Goal: Entertainment & Leisure: Consume media (video, audio)

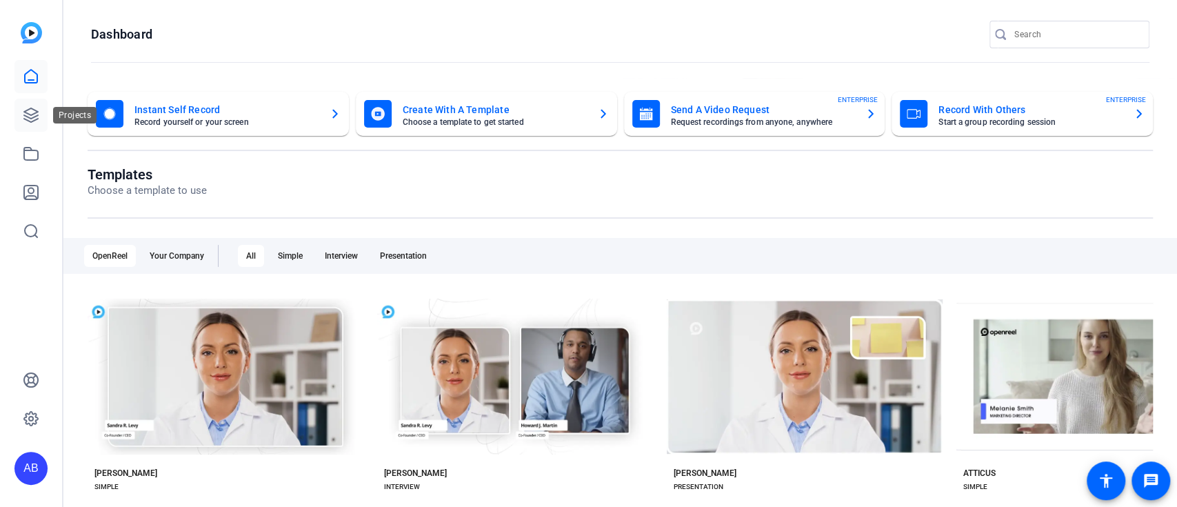
click at [34, 119] on icon at bounding box center [31, 115] width 14 height 14
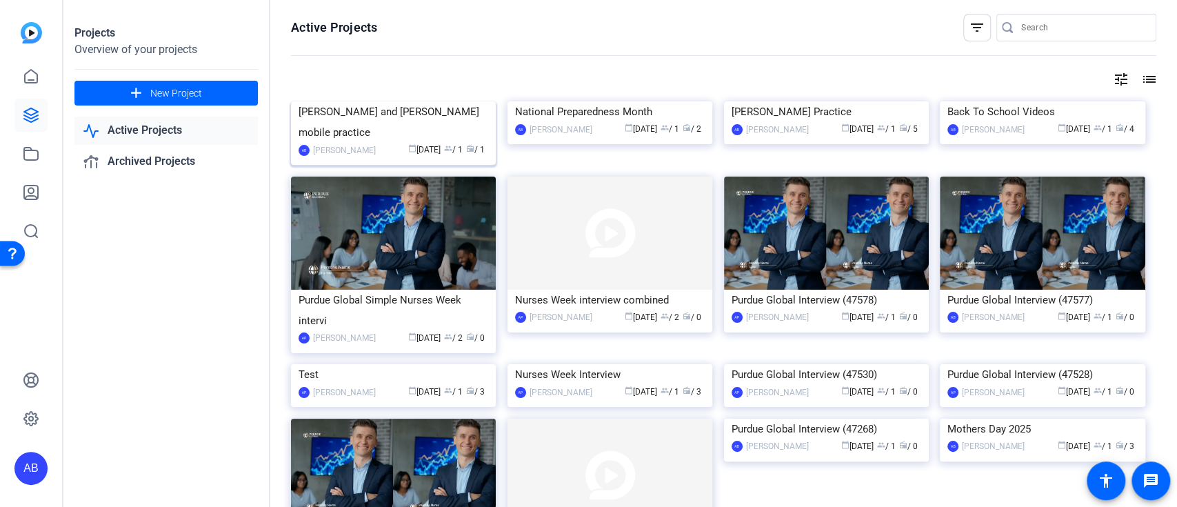
click at [376, 165] on mat-card "[PERSON_NAME] and [PERSON_NAME] mobile practice AB [PERSON_NAME] calendar_today…" at bounding box center [393, 132] width 205 height 63
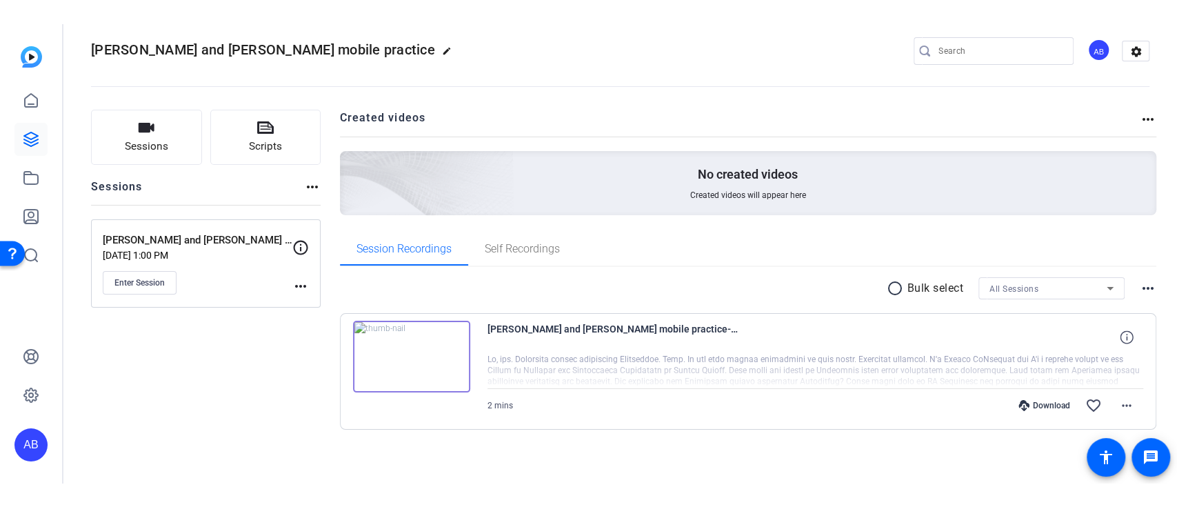
scroll to position [22, 0]
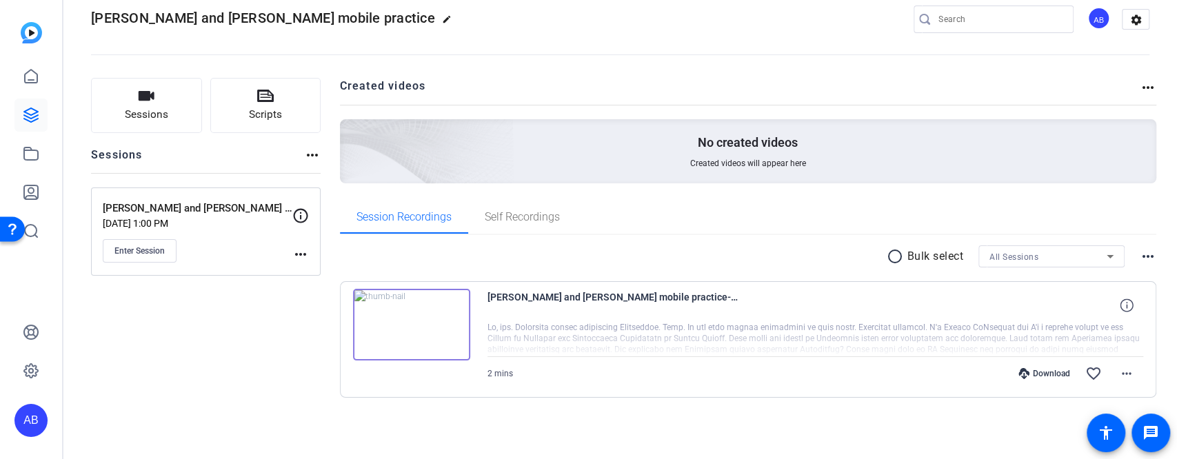
click at [419, 328] on img at bounding box center [411, 325] width 117 height 72
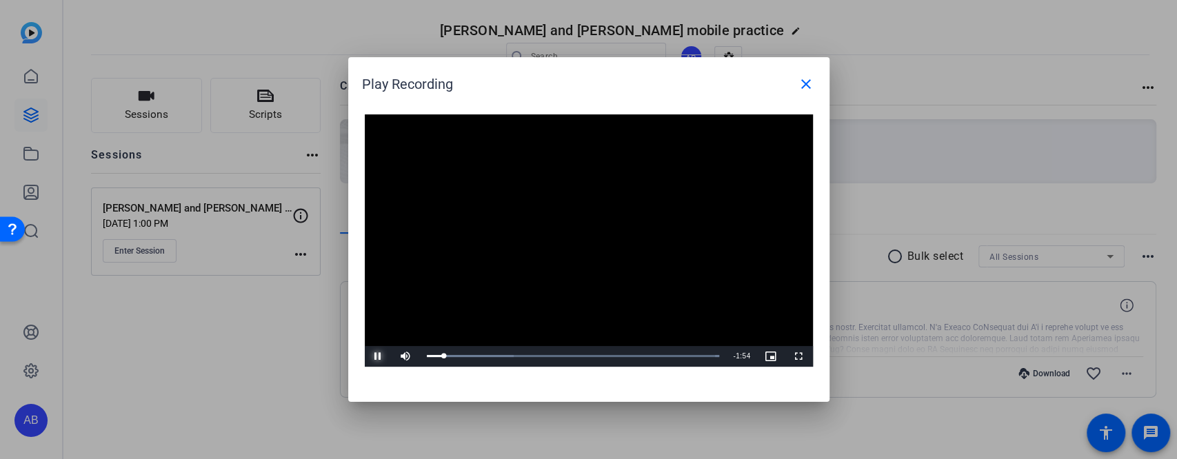
click at [379, 357] on span "Video Player" at bounding box center [379, 357] width 28 height 0
click at [532, 354] on div "Loaded : 100.00% 0:43 0:20" at bounding box center [573, 355] width 293 height 3
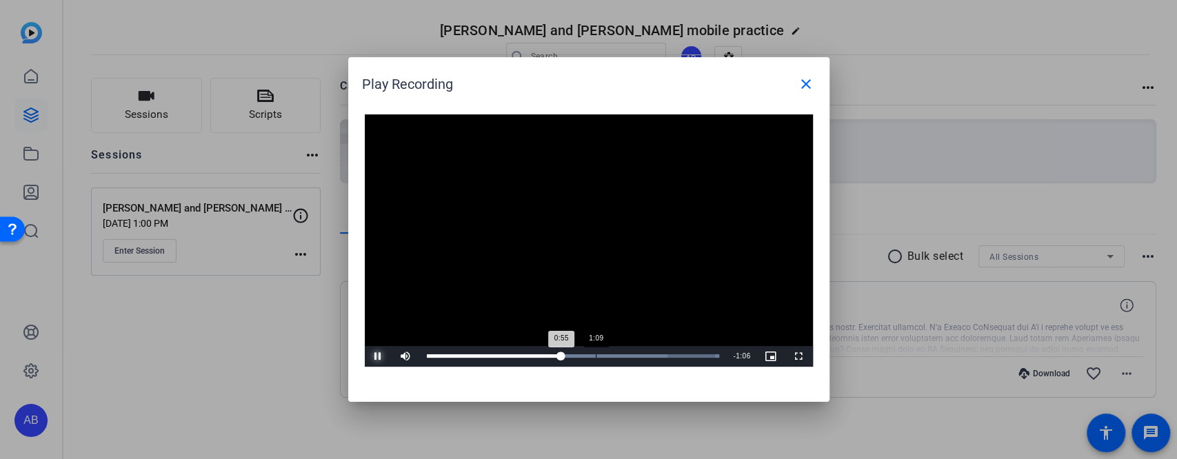
click at [596, 356] on div "1:09" at bounding box center [596, 355] width 1 height 3
click at [632, 354] on div "1:24" at bounding box center [632, 355] width 1 height 3
click at [674, 355] on div "1:42" at bounding box center [674, 355] width 1 height 3
click at [377, 357] on span "Video Player" at bounding box center [379, 357] width 28 height 0
click at [700, 354] on div "1:54" at bounding box center [564, 355] width 275 height 3
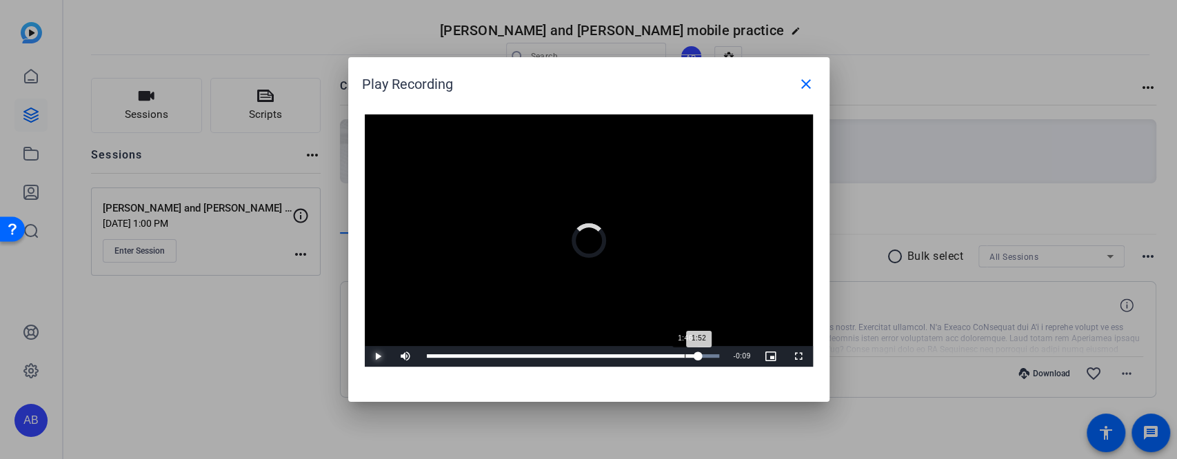
drag, startPoint x: 701, startPoint y: 354, endPoint x: 684, endPoint y: 352, distance: 16.7
click at [684, 352] on div "Loaded : 100.00% 1:46 1:52" at bounding box center [573, 356] width 307 height 21
drag, startPoint x: 683, startPoint y: 351, endPoint x: 668, endPoint y: 351, distance: 15.2
click at [668, 351] on div "Loaded : 100.00% 1:40 1:46" at bounding box center [573, 356] width 307 height 21
click at [805, 77] on mat-icon "close" at bounding box center [806, 84] width 17 height 17
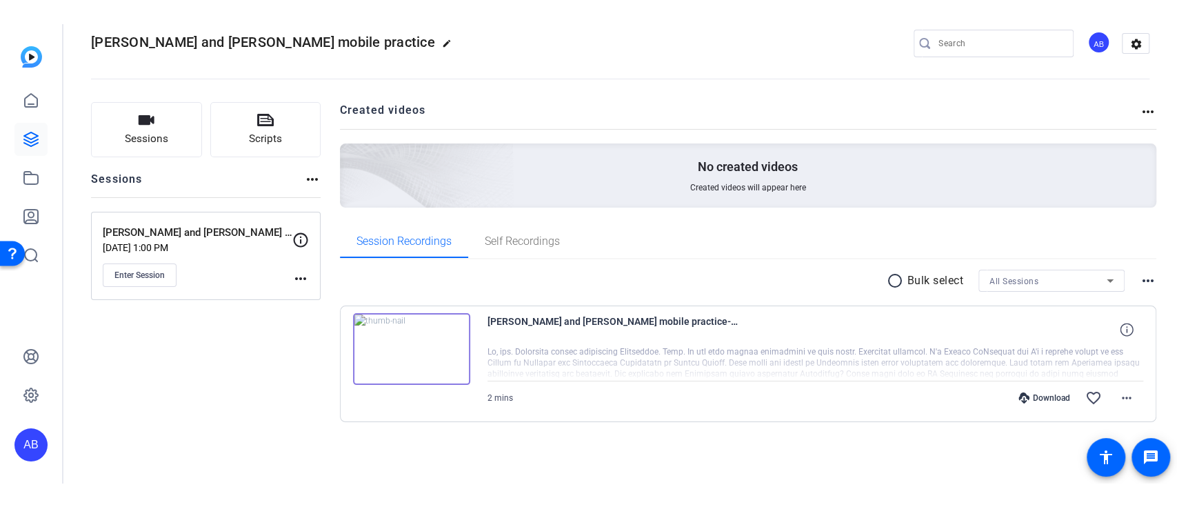
scroll to position [0, 0]
